Goal: Task Accomplishment & Management: Use online tool/utility

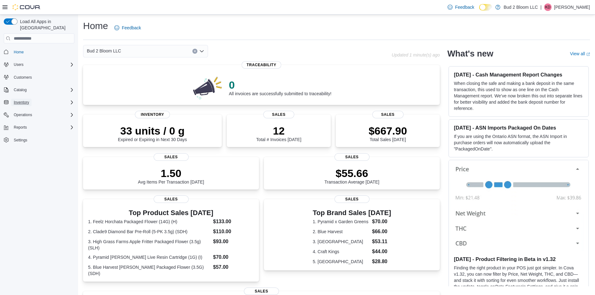
click at [18, 100] on span "Inventory" at bounding box center [21, 102] width 15 height 5
click at [36, 126] on span "Inventory Manager (Classic)" at bounding box center [34, 128] width 47 height 5
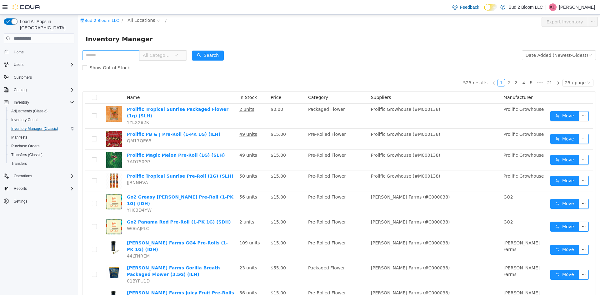
click at [115, 56] on input "text" at bounding box center [110, 55] width 57 height 10
type input "*"
type input "*******"
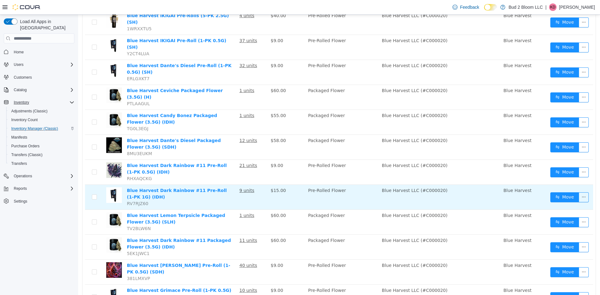
scroll to position [125, 0]
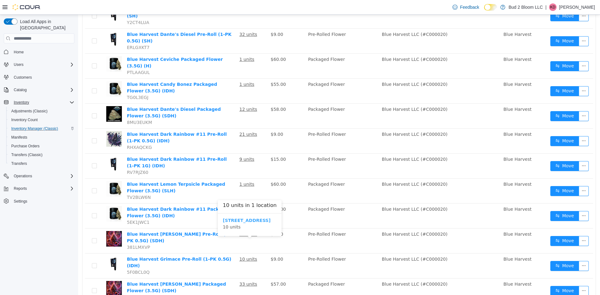
click at [245, 219] on b "[STREET_ADDRESS]" at bounding box center [247, 220] width 48 height 5
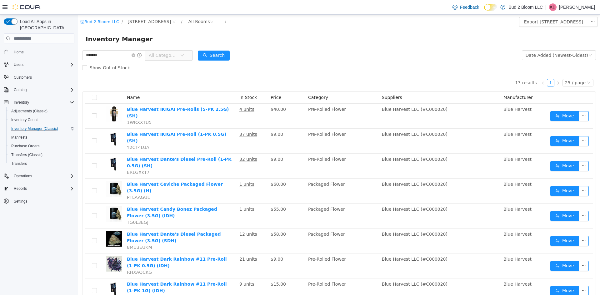
click at [188, 56] on span "All Categories" at bounding box center [166, 55] width 43 height 10
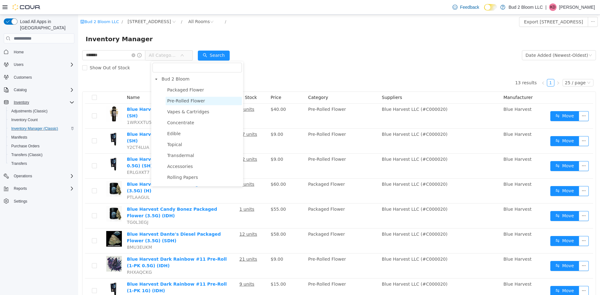
click at [190, 101] on span "Pre-Rolled Flower" at bounding box center [186, 100] width 38 height 5
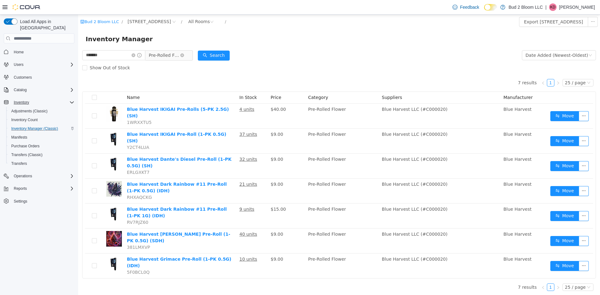
click at [169, 56] on span "Pre-Rolled Flower" at bounding box center [164, 55] width 31 height 9
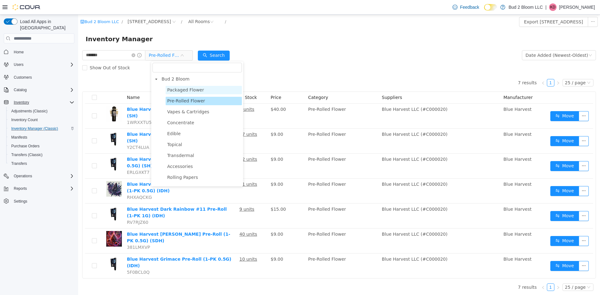
click at [182, 91] on span "Packaged Flower" at bounding box center [185, 89] width 37 height 5
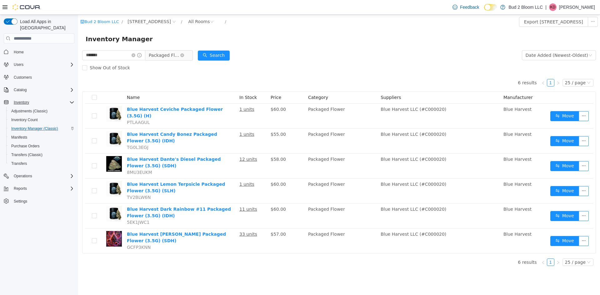
click at [188, 51] on span "Packaged Flower" at bounding box center [166, 55] width 43 height 10
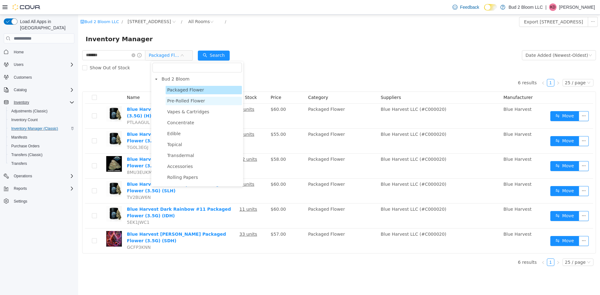
click at [186, 101] on span "Pre-Rolled Flower" at bounding box center [186, 100] width 38 height 5
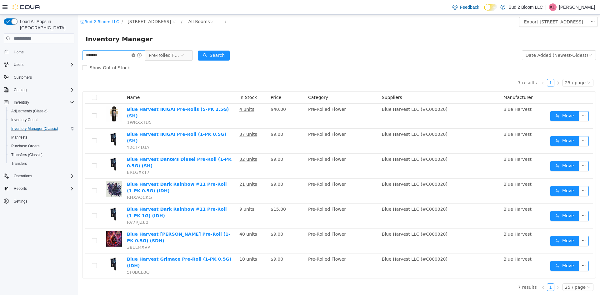
click at [135, 55] on icon "icon: close-circle" at bounding box center [134, 55] width 4 height 4
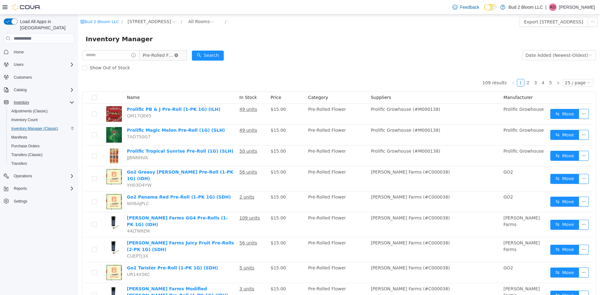
click at [178, 55] on icon "icon: close-circle" at bounding box center [176, 55] width 4 height 4
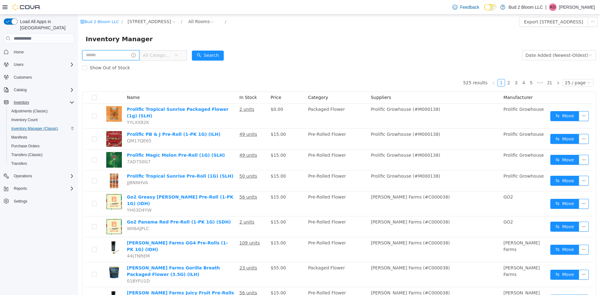
click at [122, 56] on input "text" at bounding box center [110, 55] width 57 height 10
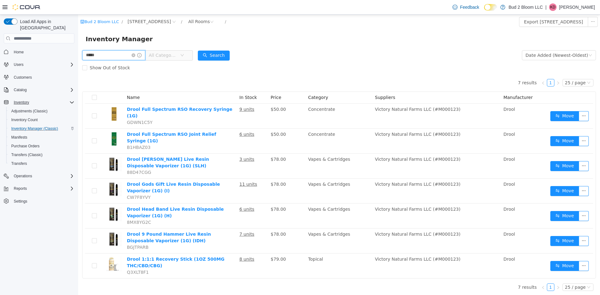
drag, startPoint x: 120, startPoint y: 57, endPoint x: 44, endPoint y: 52, distance: 76.7
click at [78, 52] on html "Bud 2 Bloom LLC / [STREET_ADDRESS] / All Rooms / Export [STREET_ADDRESS] Invent…" at bounding box center [339, 155] width 522 height 281
type input "*****"
